Goal: Task Accomplishment & Management: Manage account settings

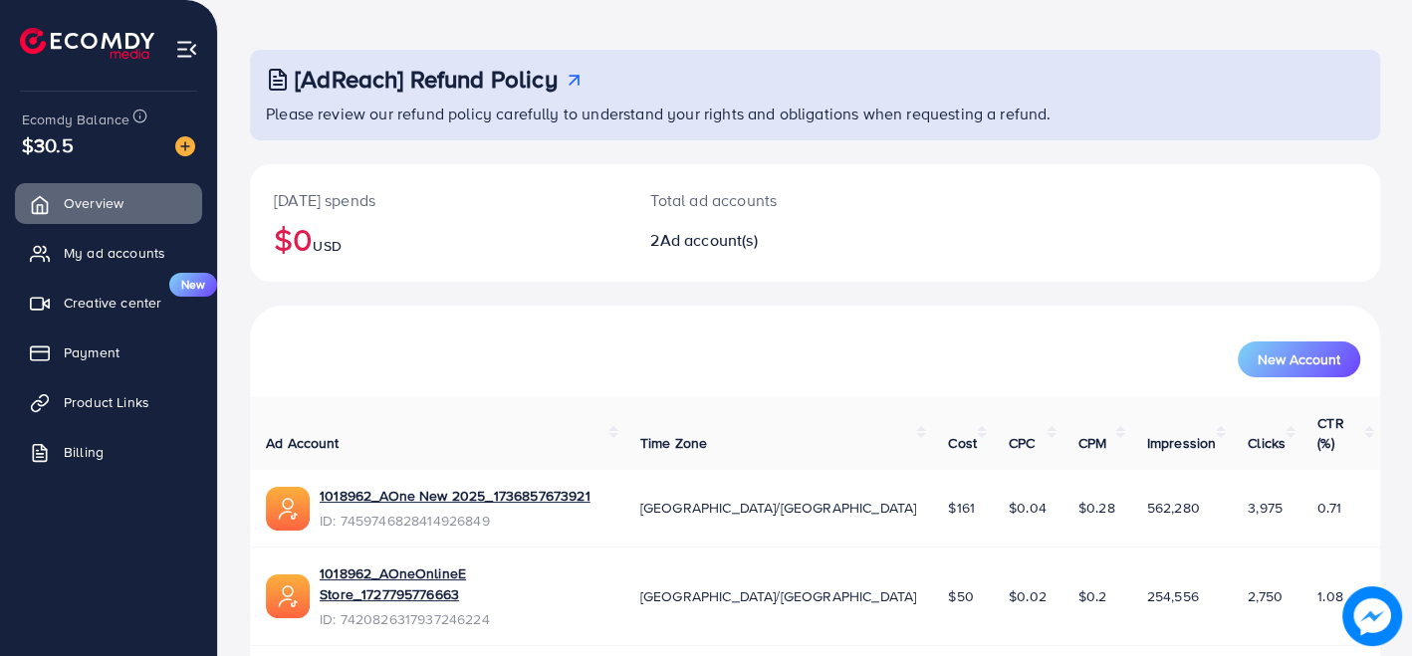
scroll to position [107, 0]
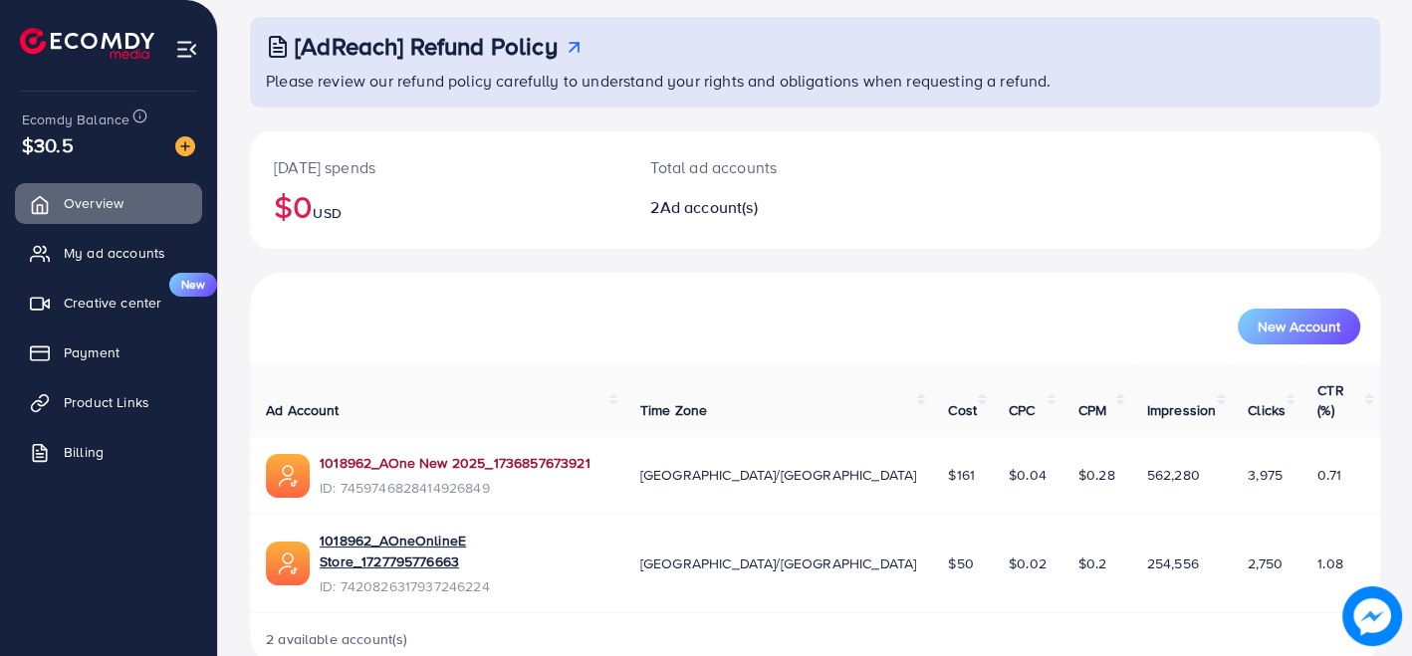
click at [457, 453] on link "1018962_AOne New 2025_1736857673921" at bounding box center [455, 463] width 271 height 20
click at [105, 401] on span "Product Links" at bounding box center [112, 402] width 86 height 20
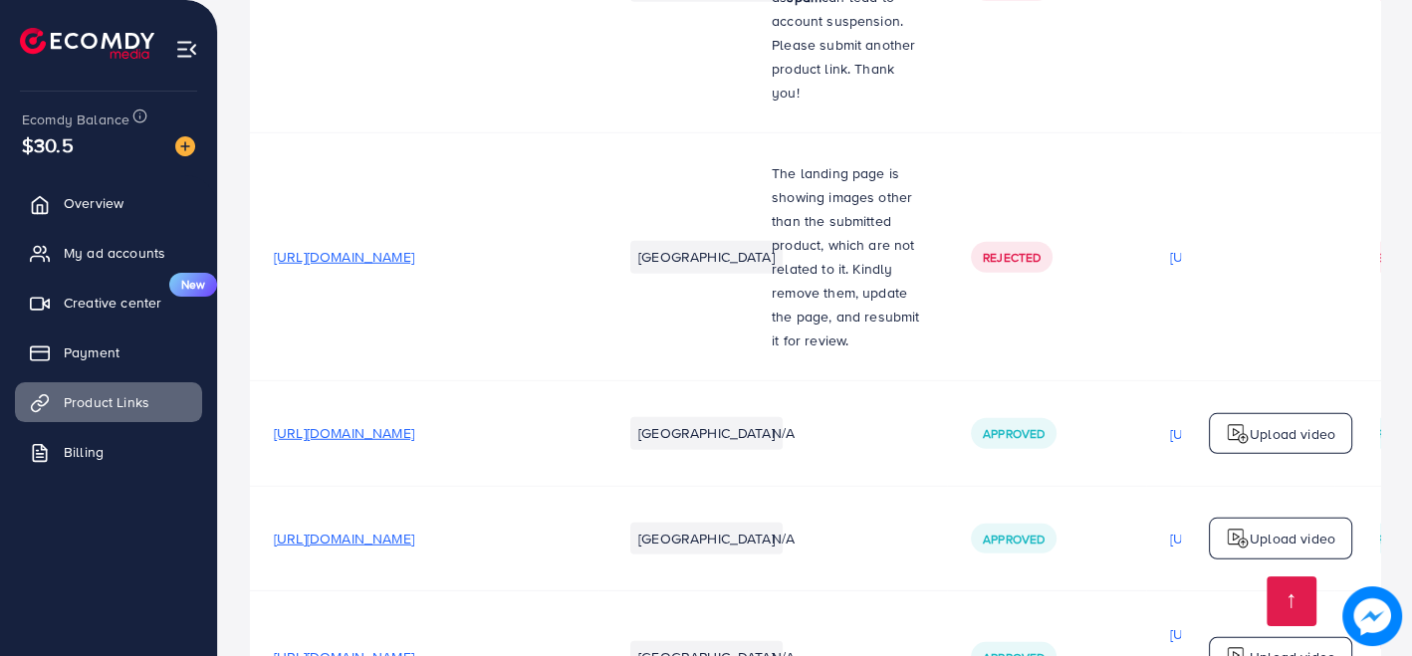
scroll to position [5093, 0]
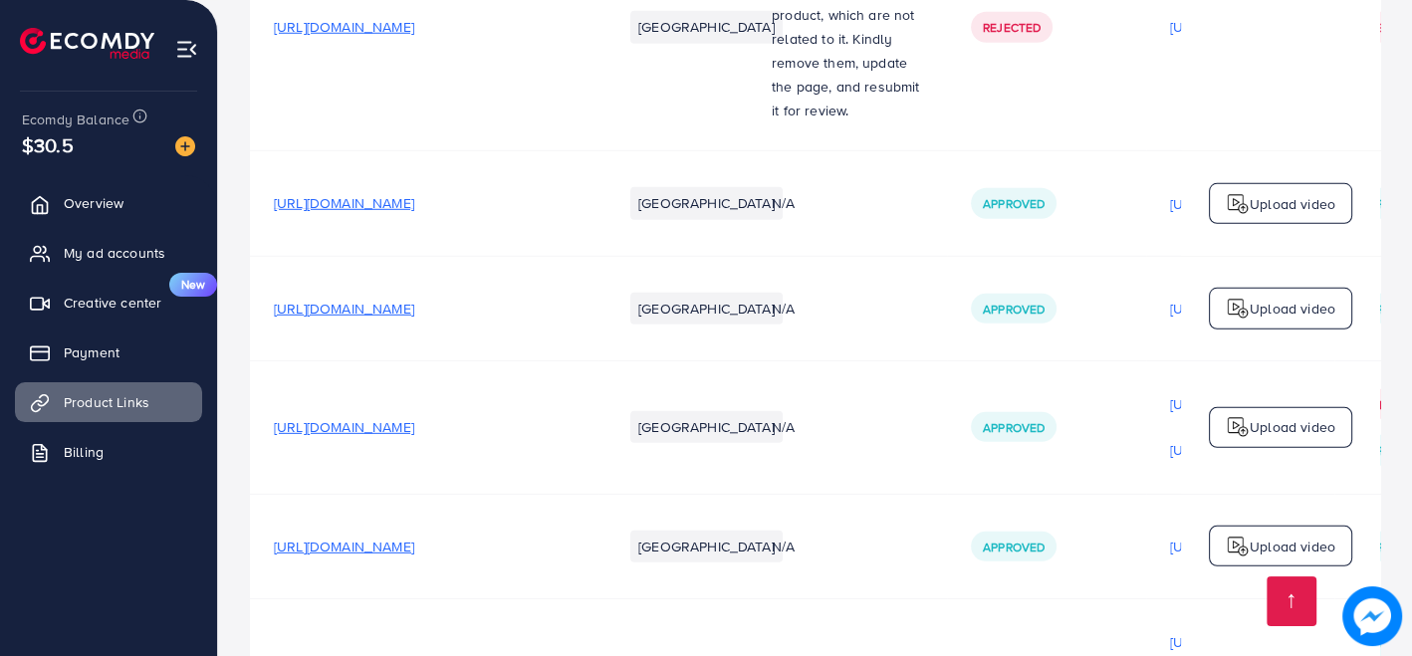
copy span "[URL][DOMAIN_NAME]?"
click at [114, 258] on span "My ad accounts" at bounding box center [120, 253] width 102 height 20
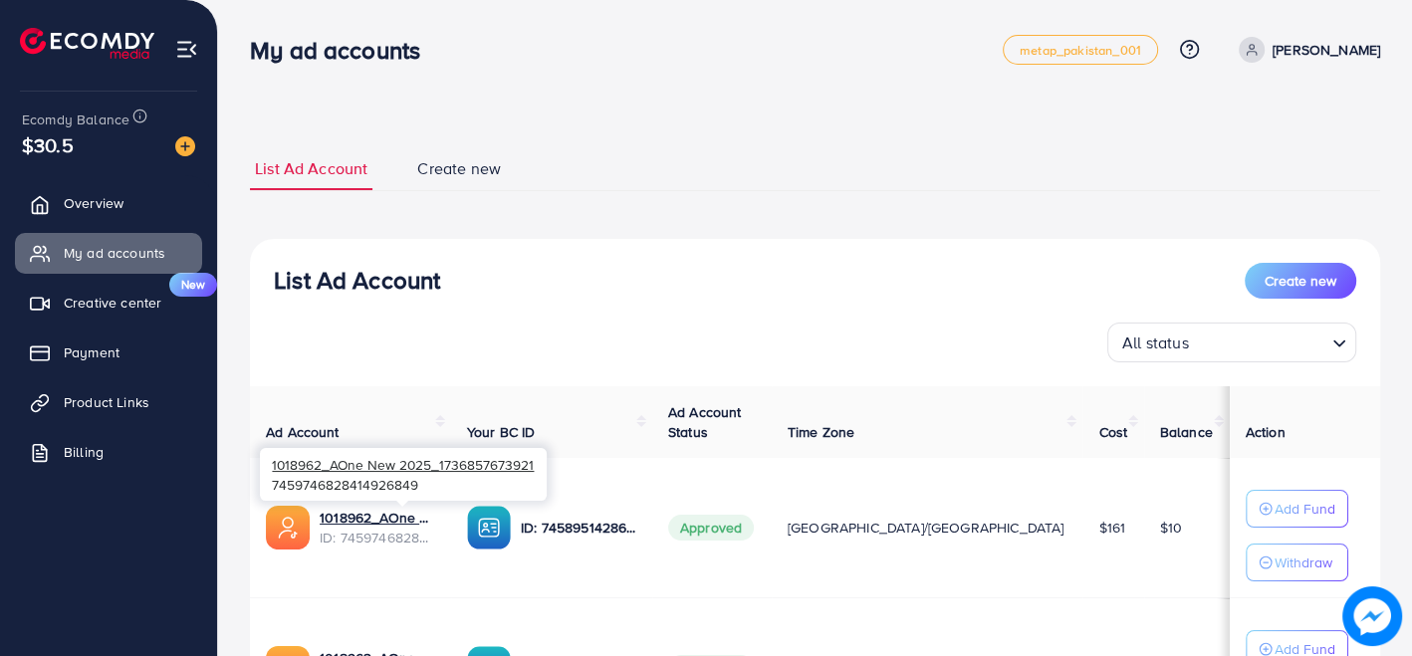
scroll to position [110, 0]
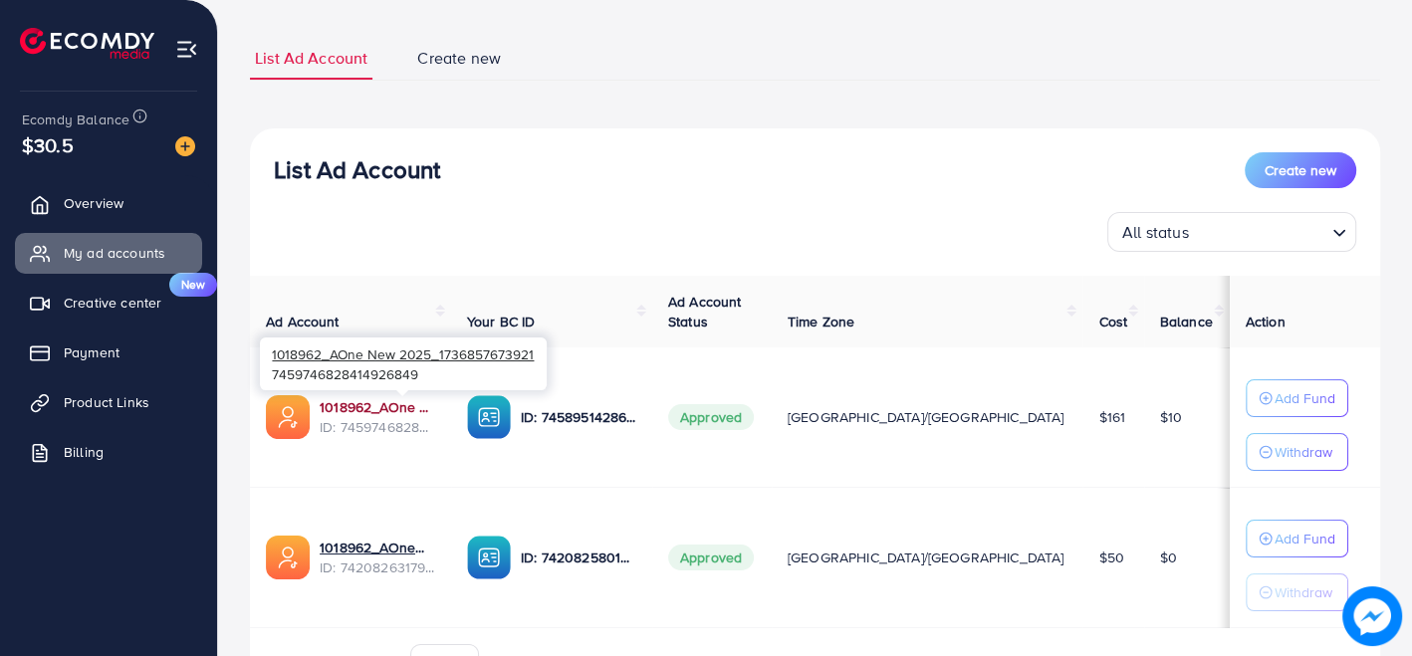
click at [434, 402] on link "1018962_AOne New 2025_1736857673921" at bounding box center [377, 407] width 115 height 20
